Goal: Task Accomplishment & Management: Complete application form

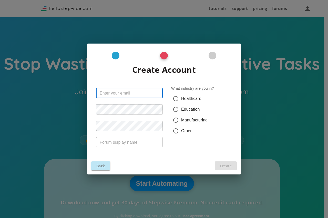
click at [152, 88] on input "text" at bounding box center [129, 93] width 67 height 10
type input "[EMAIL_ADDRESS][DOMAIN_NAME]"
click at [201, 100] on label "Healthcare" at bounding box center [198, 98] width 57 height 11
click at [181, 100] on input "Healthcare" at bounding box center [175, 98] width 11 height 11
radio input "true"
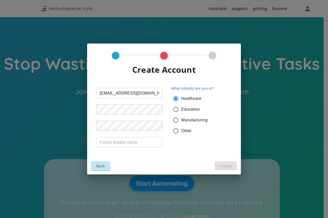
click at [196, 99] on span "Healthcare" at bounding box center [191, 99] width 20 height 6
click at [181, 99] on input "Healthcare" at bounding box center [175, 98] width 11 height 11
click at [136, 145] on input "text" at bounding box center [129, 142] width 67 height 10
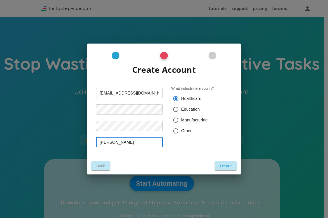
type input "[PERSON_NAME]"
click at [217, 168] on button "Create" at bounding box center [226, 165] width 22 height 9
click at [221, 166] on button "Create" at bounding box center [226, 165] width 22 height 9
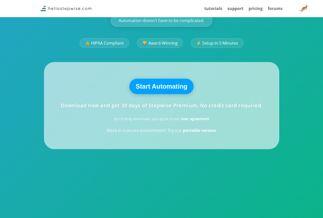
scroll to position [104, 0]
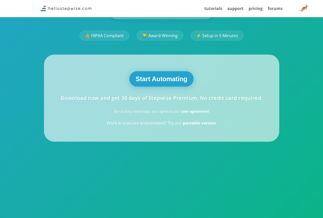
click at [160, 77] on button "Start Automating" at bounding box center [162, 78] width 65 height 15
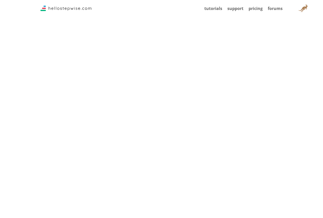
scroll to position [392, 0]
click at [157, 4] on div "tutorials support pricing forums" at bounding box center [161, 9] width 242 height 12
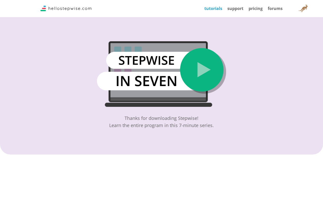
click at [215, 11] on link "tutorials" at bounding box center [214, 9] width 18 height 6
